Goal: Task Accomplishment & Management: Use online tool/utility

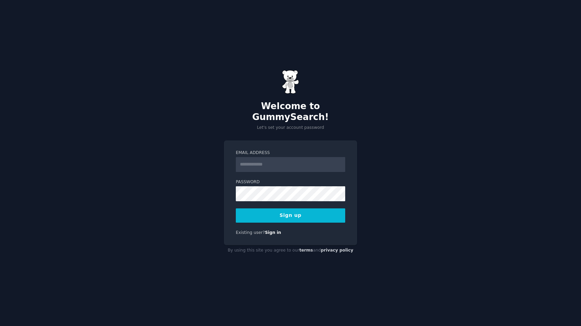
scroll to position [1116, 0]
type input "**********"
click at [282, 210] on button "Sign up" at bounding box center [290, 215] width 109 height 14
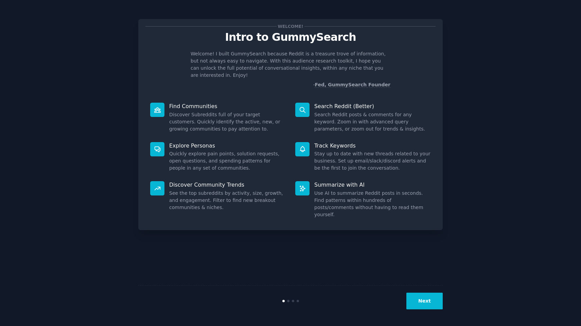
scroll to position [1116, 0]
click at [427, 301] on button "Next" at bounding box center [424, 301] width 36 height 17
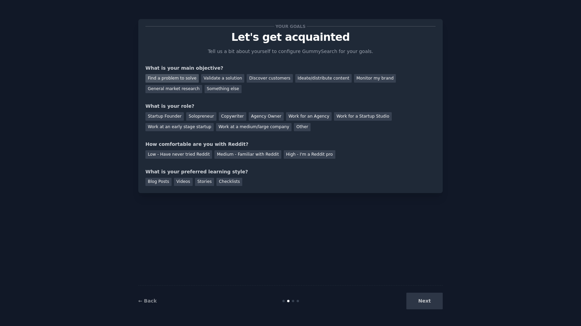
click at [185, 78] on div "Find a problem to solve" at bounding box center [171, 78] width 53 height 8
click at [199, 118] on div "Solopreneur" at bounding box center [201, 116] width 30 height 8
click at [220, 155] on div "Medium - Familiar with Reddit" at bounding box center [247, 154] width 67 height 8
click at [186, 180] on div "Videos" at bounding box center [183, 182] width 19 height 8
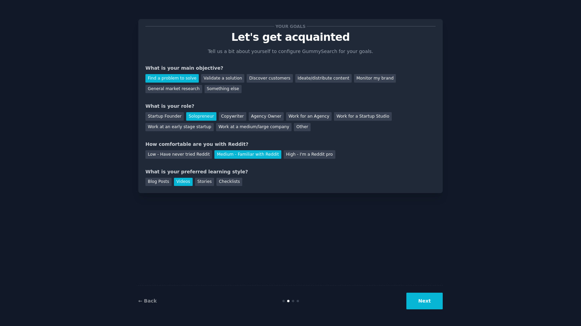
click at [427, 299] on button "Next" at bounding box center [424, 301] width 36 height 17
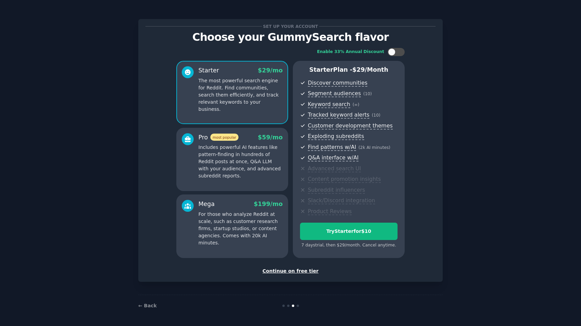
click at [297, 272] on div "Continue on free tier" at bounding box center [290, 270] width 290 height 7
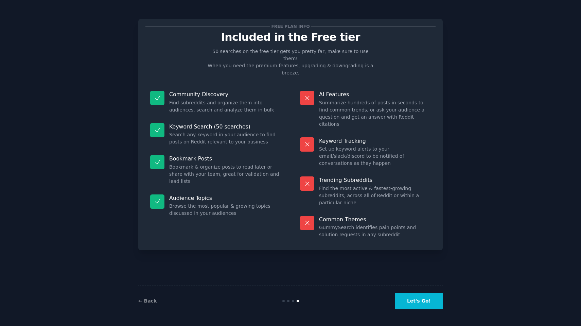
click at [423, 302] on button "Let's Go!" at bounding box center [419, 301] width 48 height 17
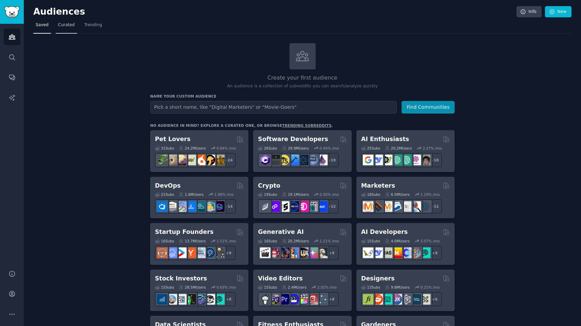
click at [70, 28] on span "Curated" at bounding box center [66, 25] width 17 height 6
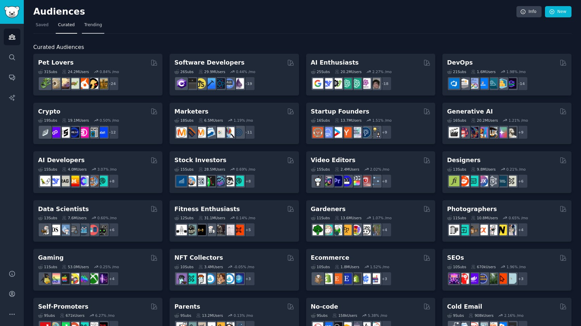
click at [97, 27] on span "Trending" at bounding box center [93, 25] width 18 height 6
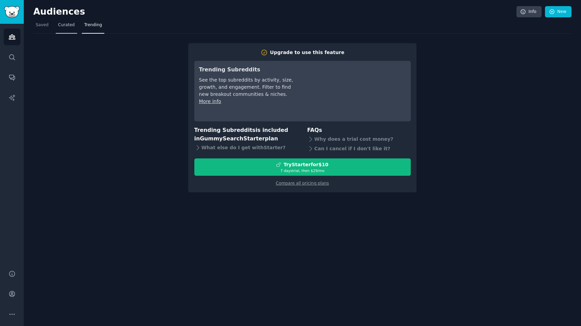
click at [67, 27] on span "Curated" at bounding box center [66, 25] width 17 height 6
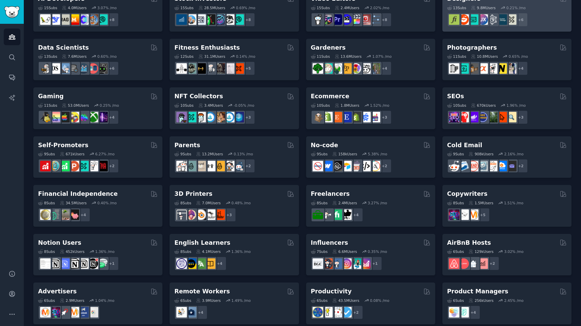
scroll to position [162, 0]
